Goal: Task Accomplishment & Management: Complete application form

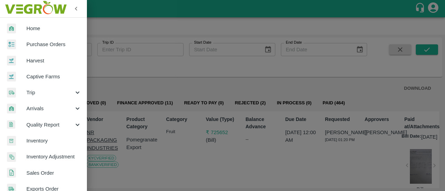
scroll to position [121, 0]
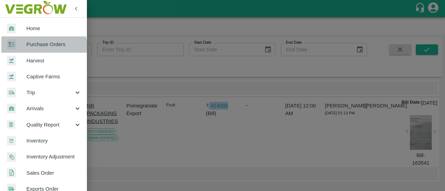
click at [40, 50] on link "Purchase Orders" at bounding box center [43, 44] width 87 height 16
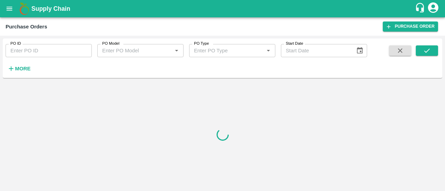
click at [39, 49] on input "PO ID" at bounding box center [49, 50] width 86 height 13
paste input "170463"
click at [432, 53] on button "submit" at bounding box center [427, 51] width 22 height 10
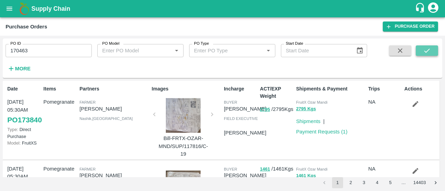
click at [434, 55] on button "submit" at bounding box center [427, 51] width 22 height 10
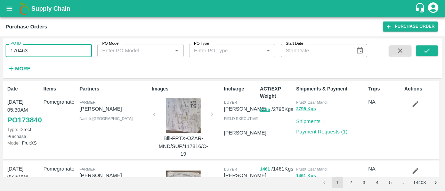
click at [63, 55] on input "170463" at bounding box center [49, 50] width 86 height 13
type input "170463"
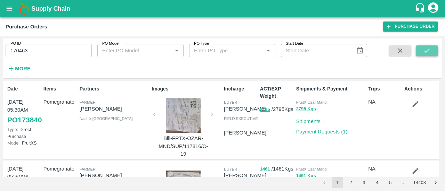
click at [419, 52] on button "submit" at bounding box center [427, 51] width 22 height 10
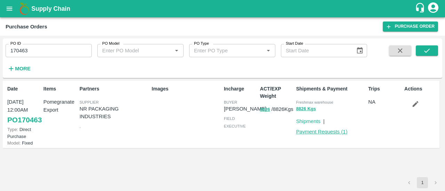
click at [315, 134] on link "Payment Requests ( 1 )" at bounding box center [321, 132] width 51 height 6
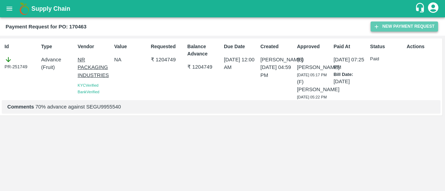
click at [400, 24] on button "New Payment Request" at bounding box center [403, 27] width 67 height 10
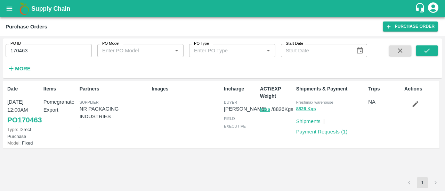
click at [304, 132] on link "Payment Requests ( 1 )" at bounding box center [321, 132] width 51 height 6
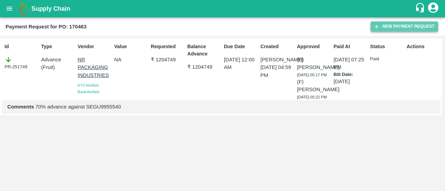
click at [392, 23] on button "New Payment Request" at bounding box center [403, 27] width 67 height 10
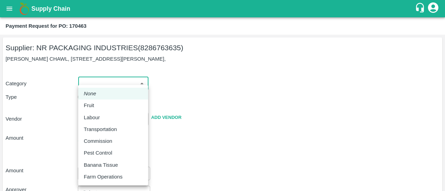
click at [95, 80] on body "Supply Chain Payment Request for PO: 170463 Supplier: NR PACKAGING INDUSTRIES (…" at bounding box center [222, 95] width 445 height 191
click at [89, 105] on p "Fruit" at bounding box center [89, 106] width 10 height 8
type input "1"
type input "NR PACKAGING INDUSTRIES - 8286763635(Supplier)"
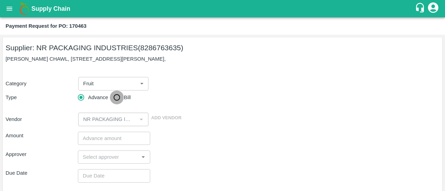
click at [119, 94] on input "Bill" at bounding box center [117, 98] width 14 height 14
radio input "true"
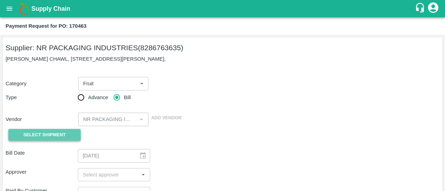
click at [44, 138] on span "Select Shipment" at bounding box center [44, 135] width 42 height 8
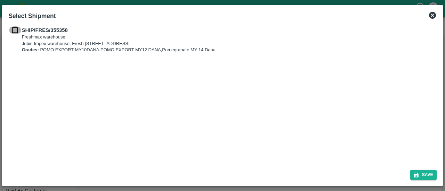
click at [19, 28] on input "checkbox" at bounding box center [14, 30] width 13 height 8
checkbox input "true"
click at [419, 175] on button "Save" at bounding box center [423, 175] width 26 height 10
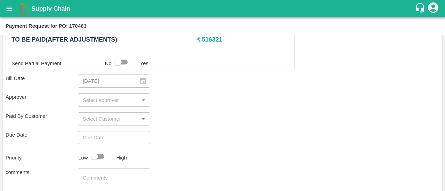
scroll to position [233, 0]
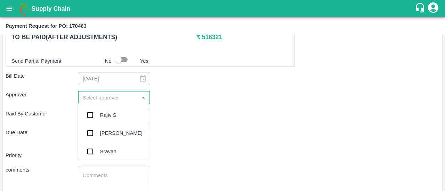
click at [97, 97] on input "input" at bounding box center [108, 97] width 57 height 9
type input "ayu"
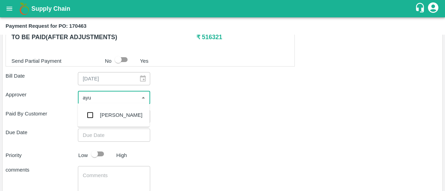
click at [95, 111] on input "checkbox" at bounding box center [90, 115] width 14 height 14
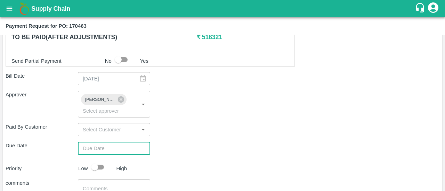
type input "DD/MM/YYYY hh:mm aa"
click at [113, 149] on input "DD/MM/YYYY hh:mm aa" at bounding box center [111, 148] width 67 height 13
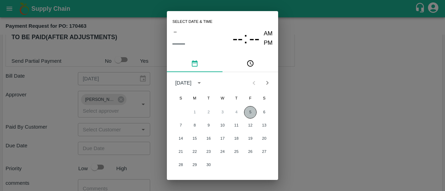
click at [248, 111] on button "5" at bounding box center [250, 112] width 13 height 13
type input "05/09/2025 12:00 AM"
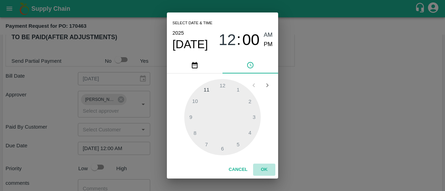
click at [265, 173] on button "OK" at bounding box center [264, 170] width 22 height 12
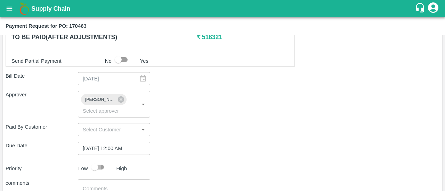
click at [98, 169] on input "checkbox" at bounding box center [95, 167] width 40 height 13
checkbox input "true"
click at [211, 161] on div "Priority Low High" at bounding box center [221, 167] width 436 height 13
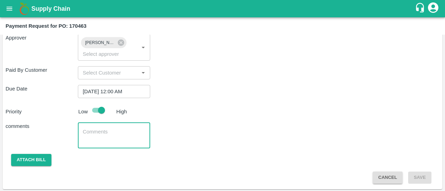
click at [113, 134] on textarea at bounding box center [114, 136] width 63 height 15
type textarea "remaining payment"
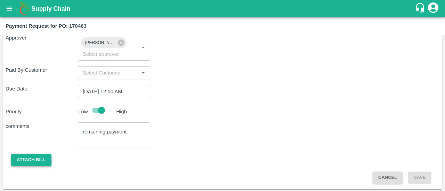
drag, startPoint x: 23, startPoint y: 153, endPoint x: 27, endPoint y: 157, distance: 5.9
click at [27, 157] on div "Shipment - SHIP/FRES/355358 Lots (Labels) Weight (Kgs) Total Price (₹) POM-EXT/…" at bounding box center [223, 18] width 434 height 331
click at [27, 157] on button "Attach bill" at bounding box center [31, 160] width 40 height 12
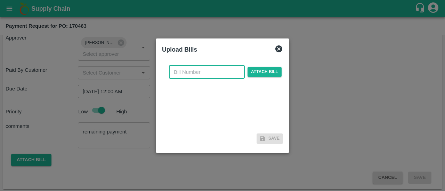
click at [183, 73] on input "text" at bounding box center [207, 72] width 76 height 13
type input "170463"
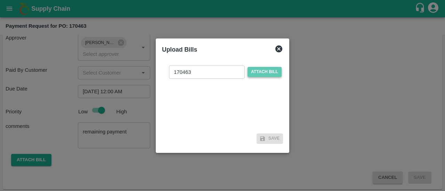
click at [274, 69] on span "Attach bill" at bounding box center [264, 72] width 34 height 10
click at [0, 0] on input "Attach bill" at bounding box center [0, 0] width 0 height 0
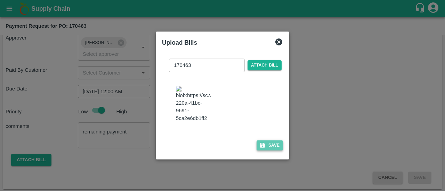
click at [270, 151] on button "Save" at bounding box center [269, 146] width 26 height 10
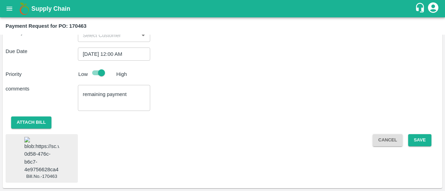
scroll to position [345, 0]
click at [425, 134] on button "Save" at bounding box center [419, 140] width 23 height 12
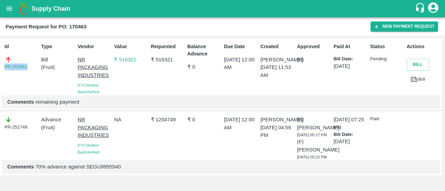
drag, startPoint x: 30, startPoint y: 65, endPoint x: 0, endPoint y: 77, distance: 32.6
click at [0, 77] on div "Id PR-255961 Type Bill ( Fruit ) Vendor NR PACKAGING INDUSTRIES KYC Verified Ba…" at bounding box center [221, 75] width 442 height 72
copy link "PR-255961"
drag, startPoint x: 174, startPoint y: 62, endPoint x: 163, endPoint y: 63, distance: 11.6
drag, startPoint x: 163, startPoint y: 63, endPoint x: 138, endPoint y: 60, distance: 24.5
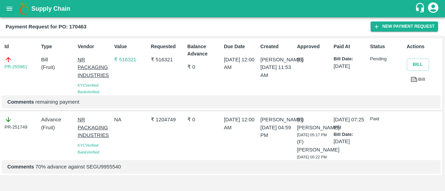
click at [138, 60] on div "Value ₹ 516321" at bounding box center [129, 67] width 36 height 55
drag, startPoint x: 174, startPoint y: 59, endPoint x: 153, endPoint y: 63, distance: 21.7
click at [153, 63] on p "₹ 516321" at bounding box center [168, 60] width 34 height 8
copy p "516321"
